Goal: Transaction & Acquisition: Purchase product/service

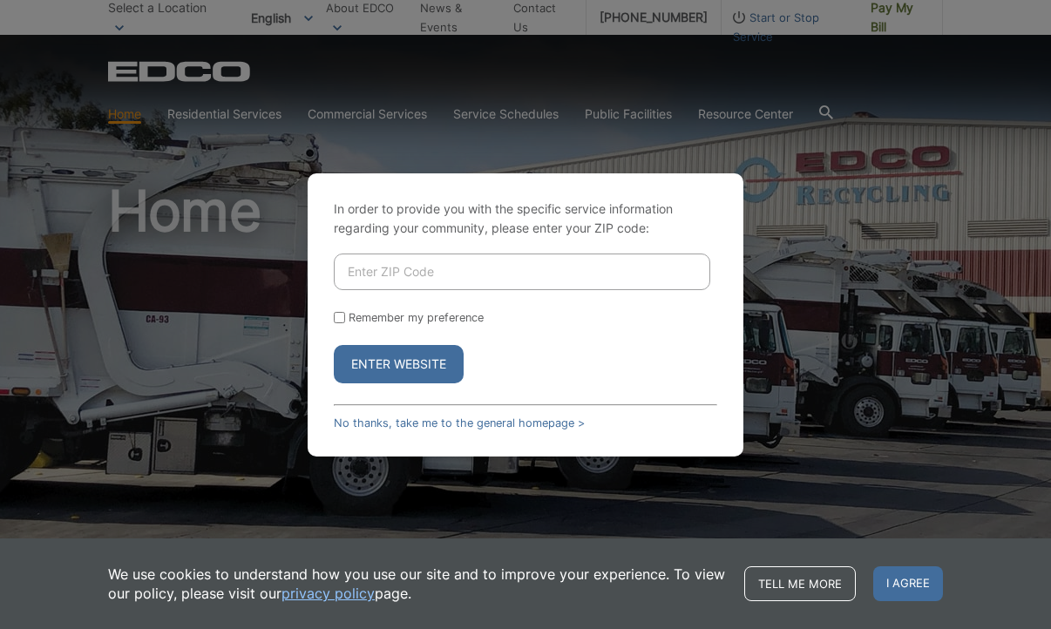
click at [374, 274] on input "Enter ZIP Code" at bounding box center [522, 272] width 377 height 37
type input "92084"
click at [401, 370] on button "Enter Website" at bounding box center [399, 364] width 130 height 38
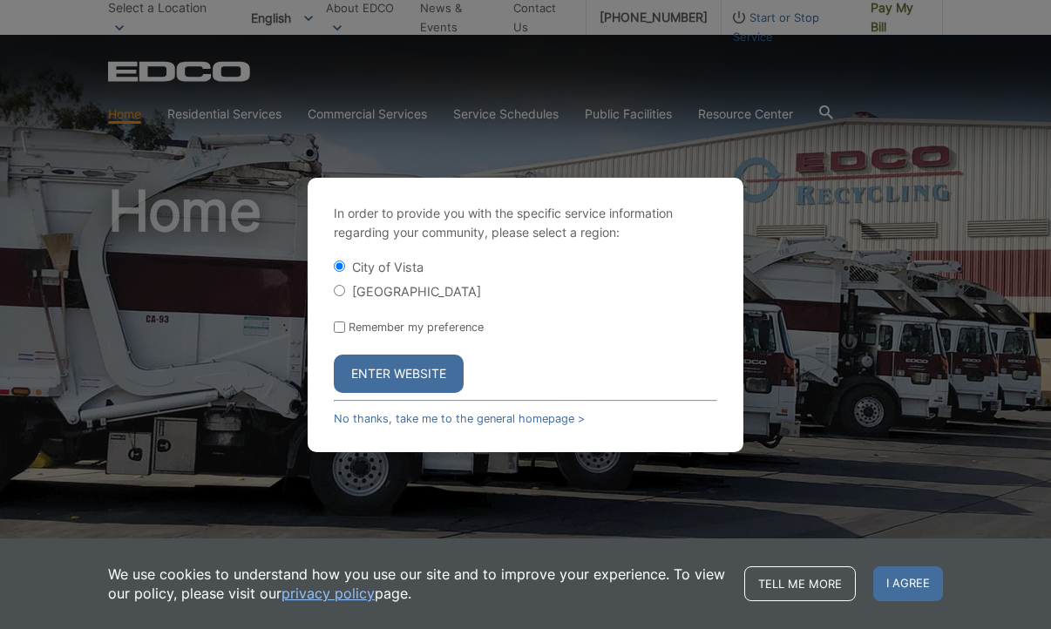
click at [341, 289] on input "[GEOGRAPHIC_DATA]" at bounding box center [339, 290] width 11 height 11
radio input "true"
click at [410, 375] on button "Enter Website" at bounding box center [399, 374] width 130 height 38
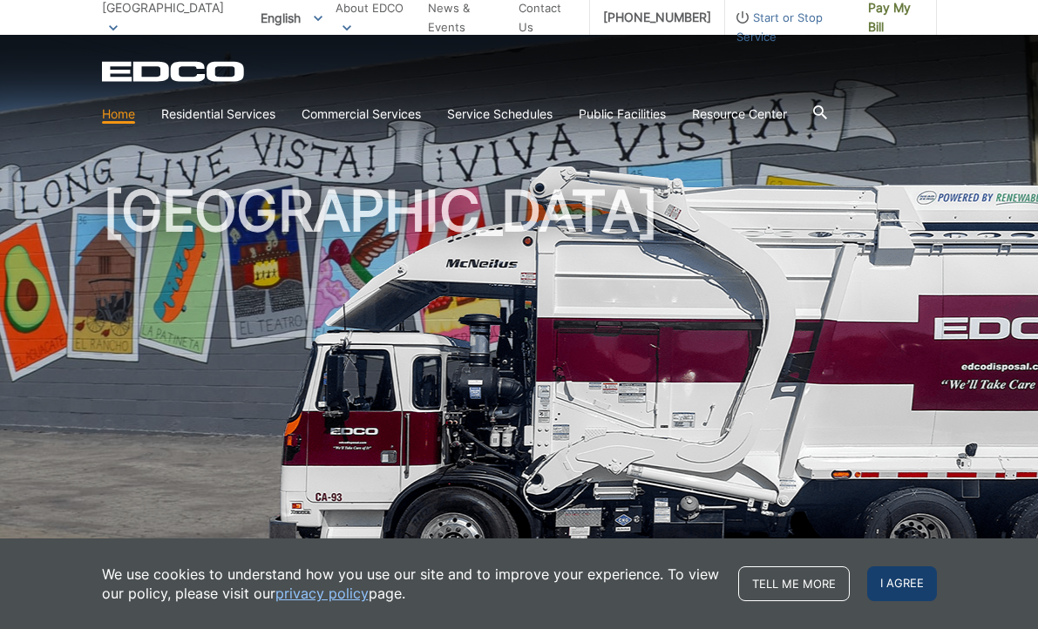
click at [908, 585] on span "I agree" at bounding box center [902, 584] width 70 height 35
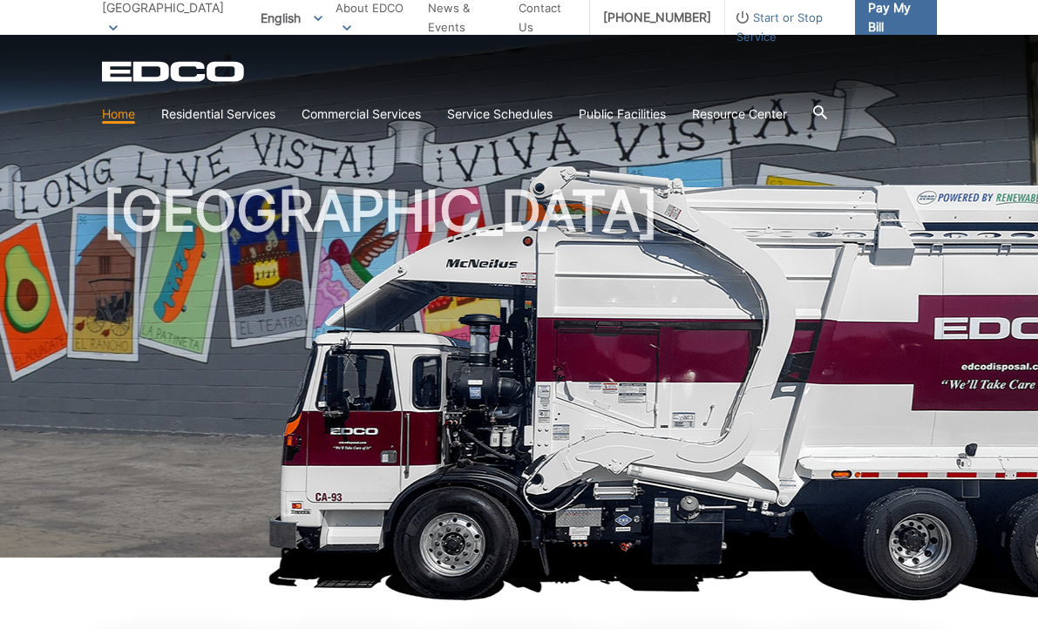
click at [882, 21] on span "Pay My Bill" at bounding box center [895, 17] width 55 height 38
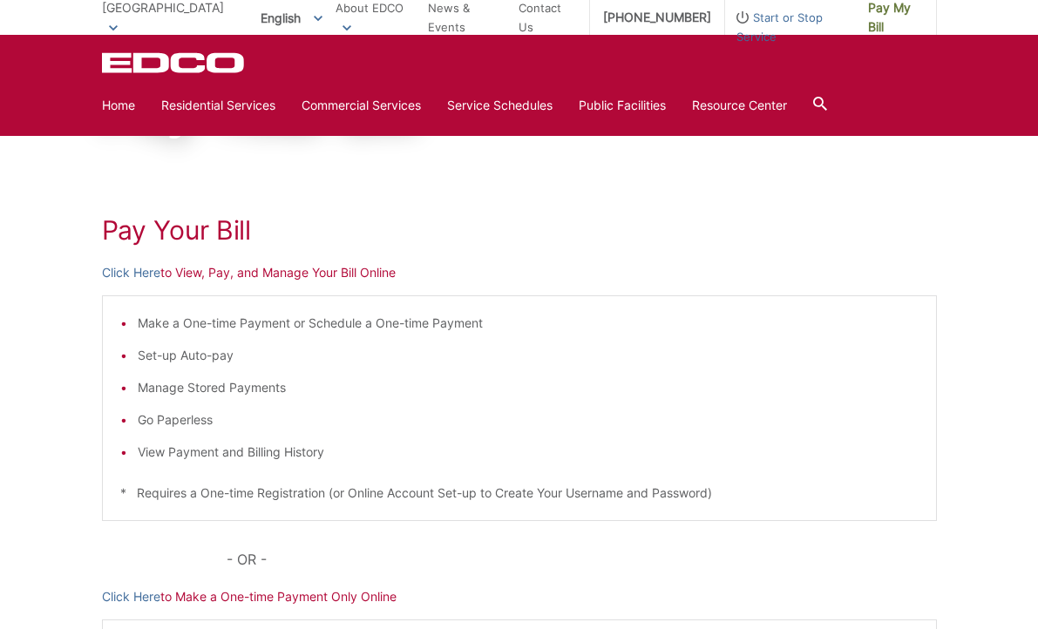
scroll to position [137, 0]
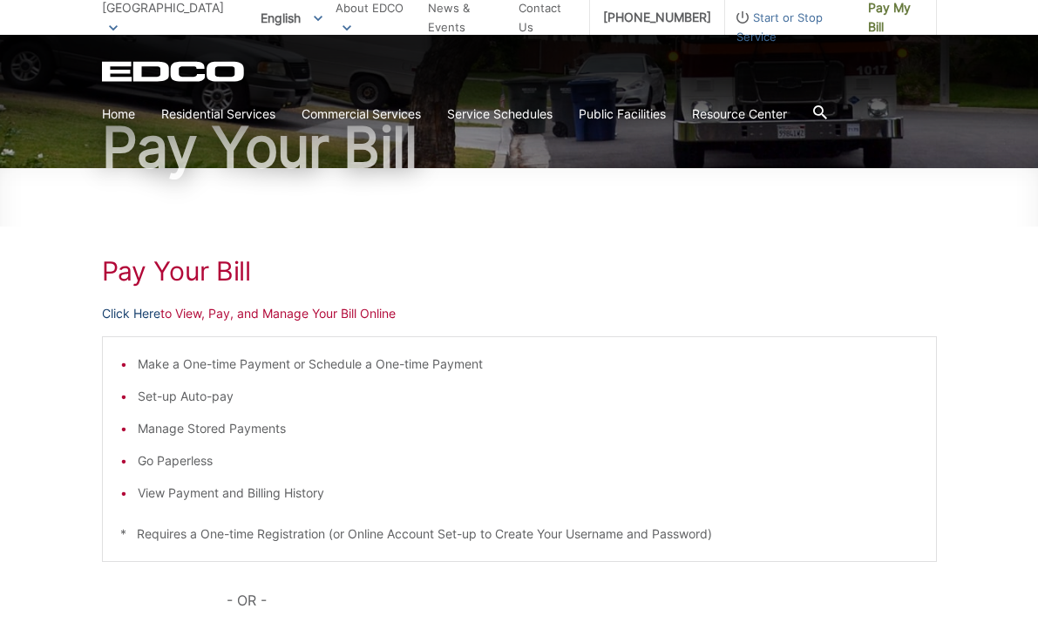
click at [148, 314] on link "Click Here" at bounding box center [131, 313] width 58 height 19
